Goal: Transaction & Acquisition: Download file/media

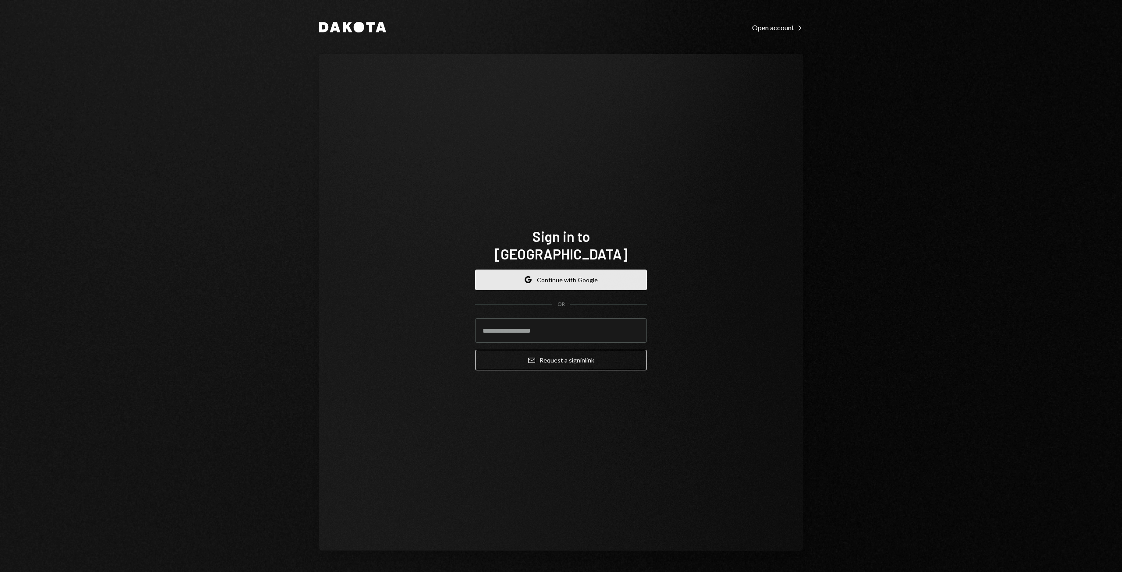
click at [553, 269] on button "Google Continue with Google" at bounding box center [561, 279] width 172 height 21
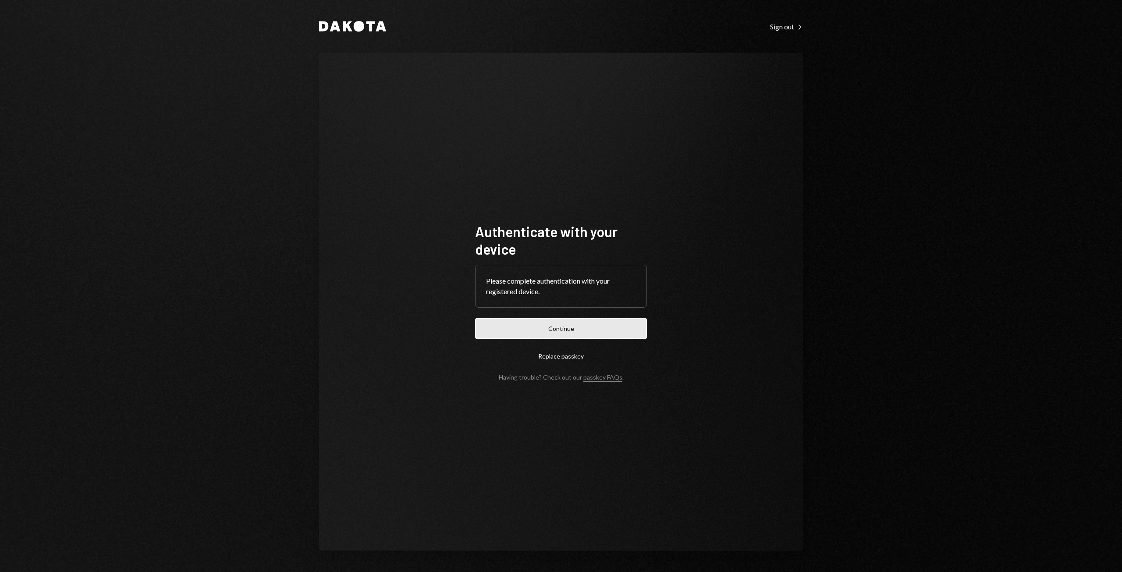
click at [583, 324] on button "Continue" at bounding box center [561, 328] width 172 height 21
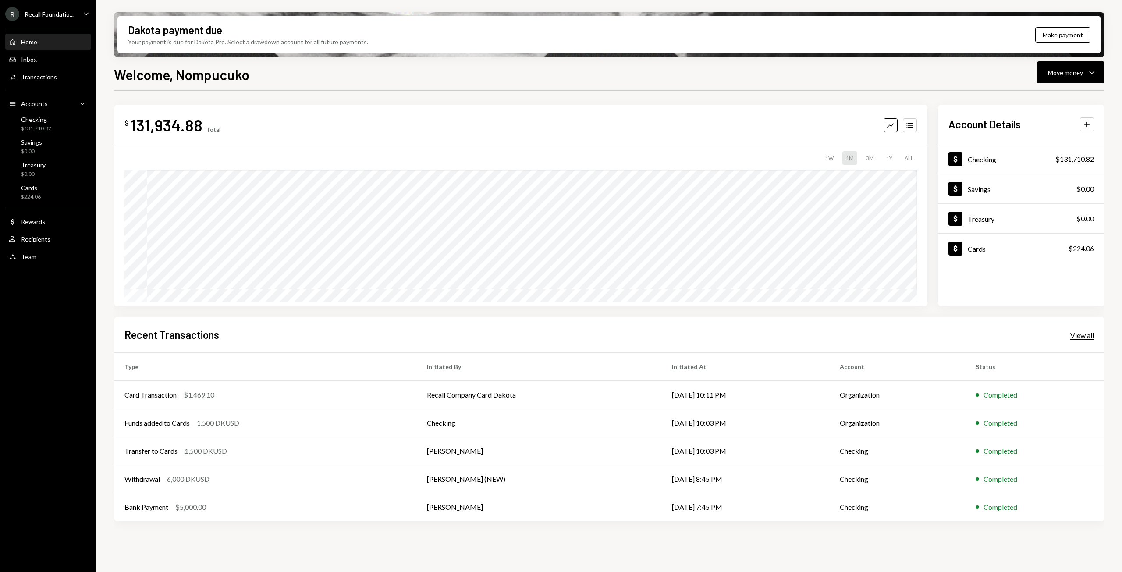
click at [1088, 332] on div "View all" at bounding box center [1082, 335] width 24 height 9
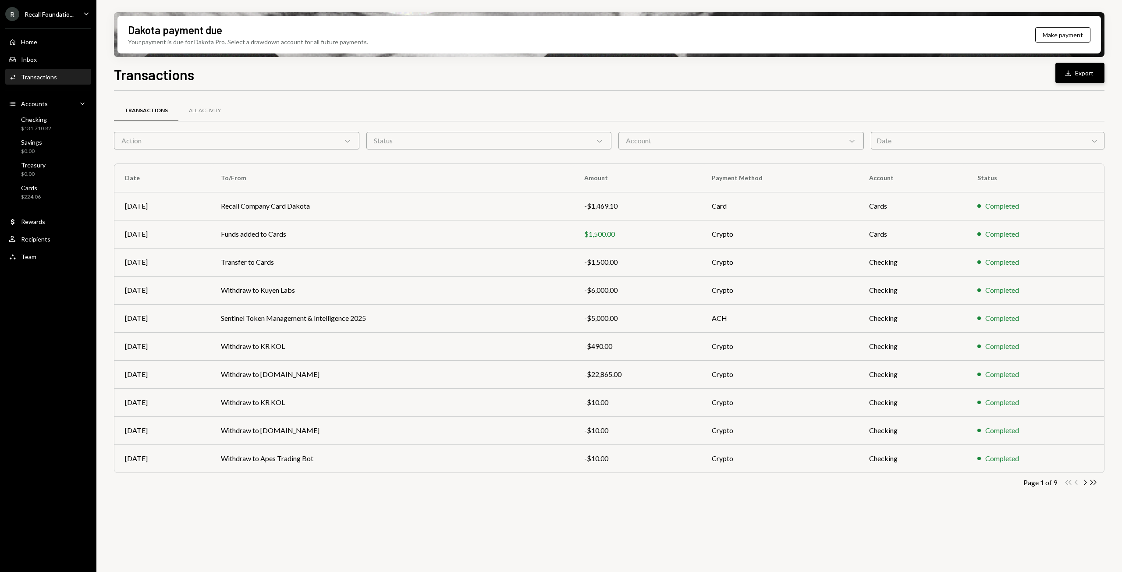
click at [1099, 70] on button "Download Export" at bounding box center [1079, 73] width 49 height 21
